Goal: Communication & Community: Answer question/provide support

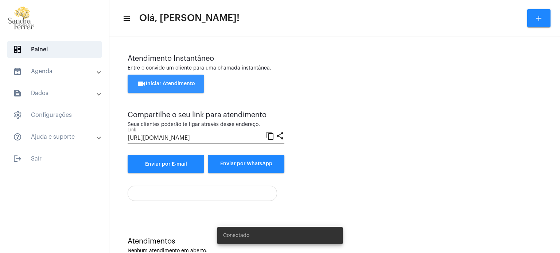
click at [174, 82] on span "videocam Iniciar Atendimento" at bounding box center [166, 83] width 58 height 5
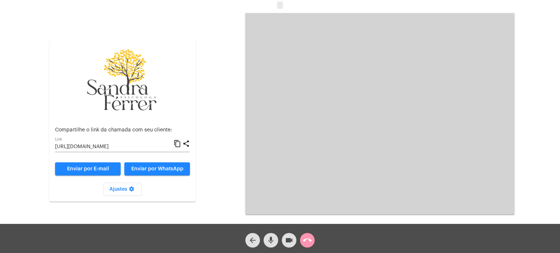
click at [176, 144] on mat-icon "content_copy" at bounding box center [178, 144] width 8 height 9
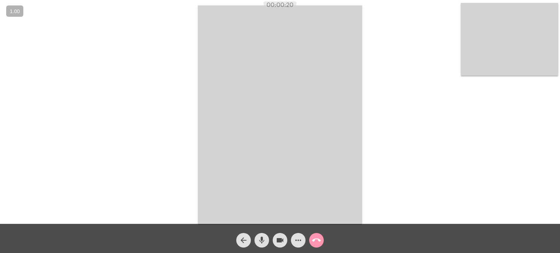
click at [421, 82] on div "Acessando Câmera e Microfone..." at bounding box center [280, 114] width 559 height 224
